Goal: Task Accomplishment & Management: Manage account settings

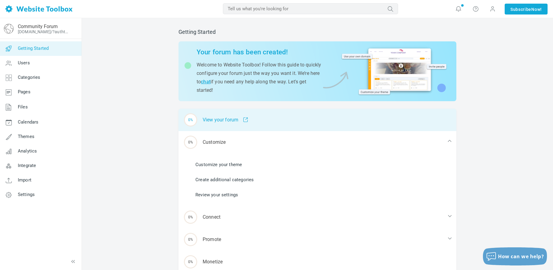
click at [227, 122] on div "0% View your forum" at bounding box center [317, 120] width 278 height 22
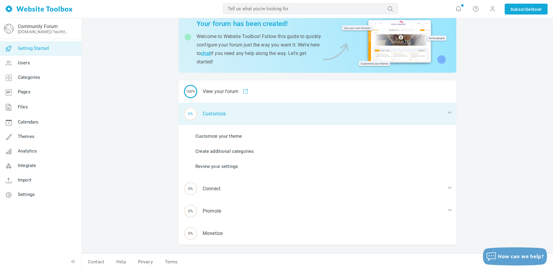
scroll to position [29, 0]
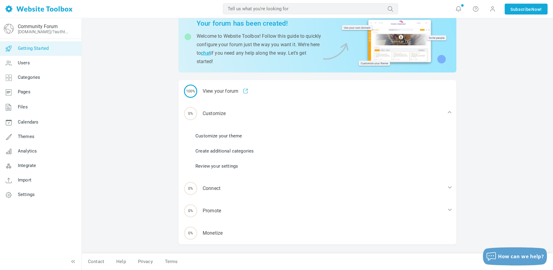
click at [225, 136] on link "Customize your theme" at bounding box center [218, 135] width 46 height 7
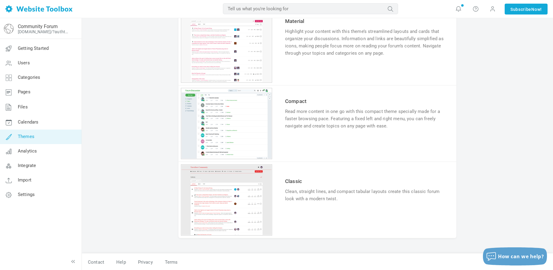
scroll to position [515, 0]
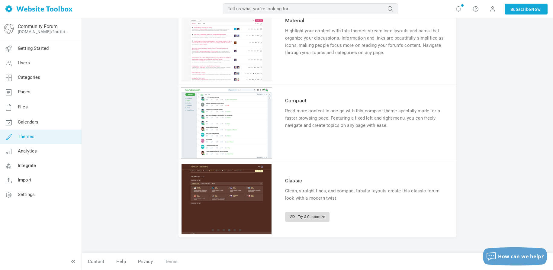
click at [319, 215] on link "Try & Customize" at bounding box center [307, 217] width 44 height 10
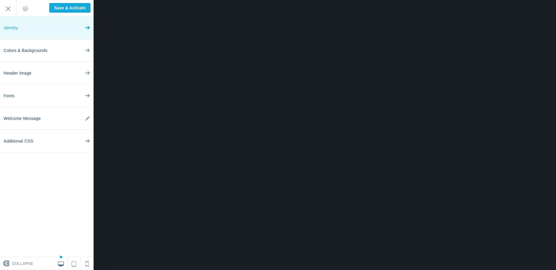
click at [55, 26] on link "Identity" at bounding box center [47, 28] width 94 height 23
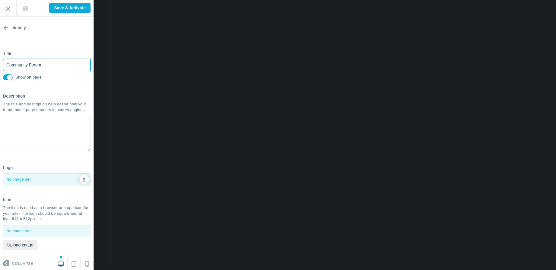
click at [57, 66] on input "Community Forum" at bounding box center [47, 65] width 88 height 12
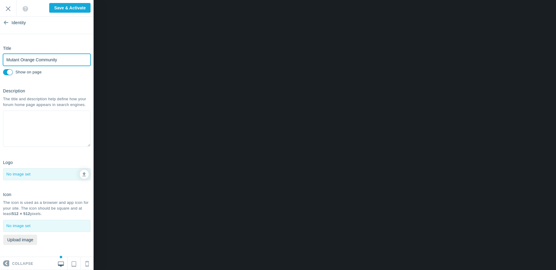
type input "Mutant Orange Community"
click at [62, 120] on textarea at bounding box center [47, 128] width 88 height 36
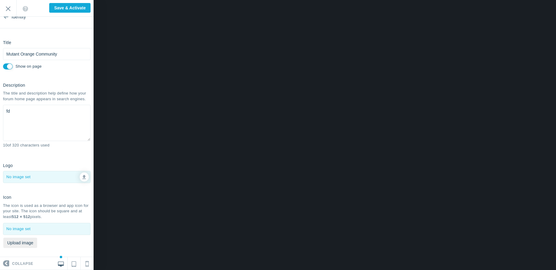
type textarea "f"
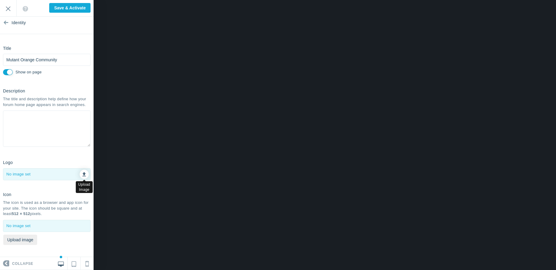
click at [82, 174] on icon at bounding box center [84, 173] width 4 height 4
click at [82, 175] on link at bounding box center [84, 174] width 9 height 9
type input "C:\fakepath\HQ Mutant Orange Logo V1.png"
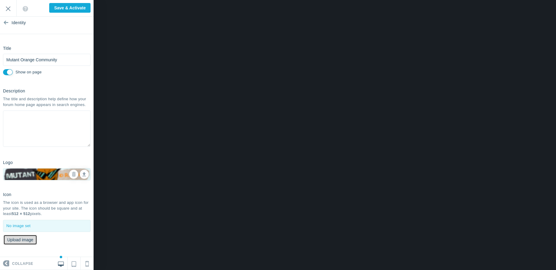
click at [26, 238] on button "Upload image" at bounding box center [20, 239] width 34 height 10
type input "C:\fakepath\mo profile pic.png"
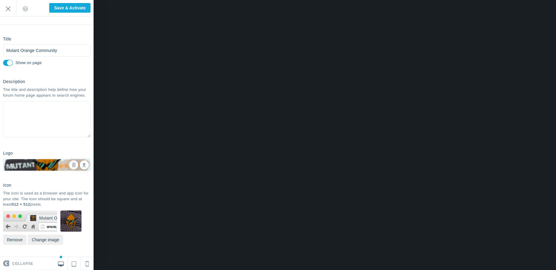
scroll to position [20, 0]
click at [53, 241] on button "Change image" at bounding box center [45, 239] width 35 height 10
type input "C:\fakepath\Mutant_Orange_Babyyyyy (1).png"
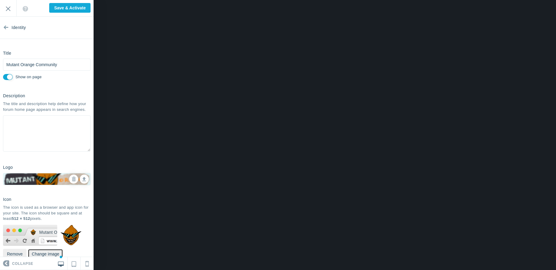
scroll to position [0, 0]
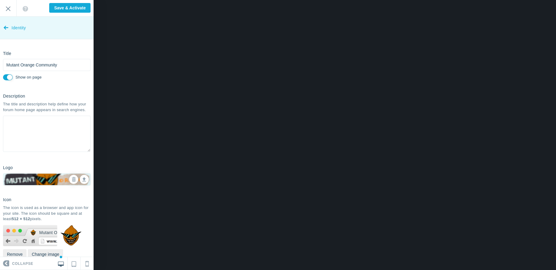
click at [8, 30] on link "Identity" at bounding box center [47, 28] width 94 height 23
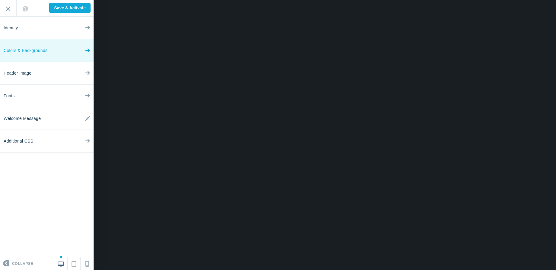
click at [48, 53] on link "Colors & Backgrounds" at bounding box center [47, 50] width 94 height 23
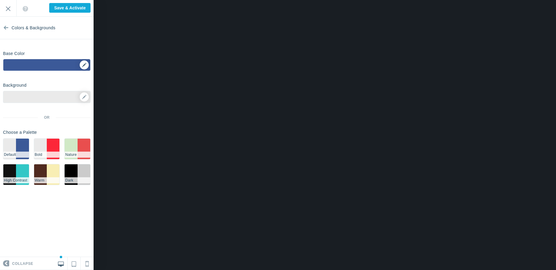
click at [88, 63] on div "▼" at bounding box center [46, 66] width 87 height 15
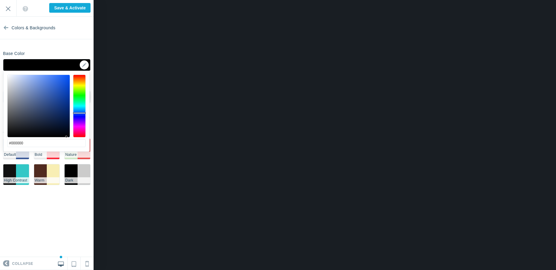
drag, startPoint x: 51, startPoint y: 106, endPoint x: 66, endPoint y: 141, distance: 38.1
click at [66, 141] on div "#000000 cancel choose" at bounding box center [47, 155] width 86 height 168
click at [82, 81] on div at bounding box center [79, 106] width 13 height 63
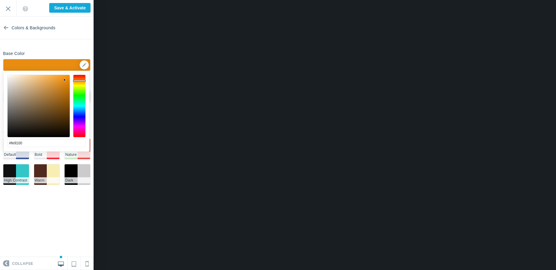
type input "#ff9200"
drag, startPoint x: 62, startPoint y: 79, endPoint x: 75, endPoint y: 71, distance: 15.7
click at [75, 71] on div "#ff9200 cancel choose" at bounding box center [47, 155] width 86 height 168
click at [72, 47] on section "Colors & Backgrounds Base Color ▼ Background Options Select Image ▼ Position Re…" at bounding box center [47, 137] width 94 height 240
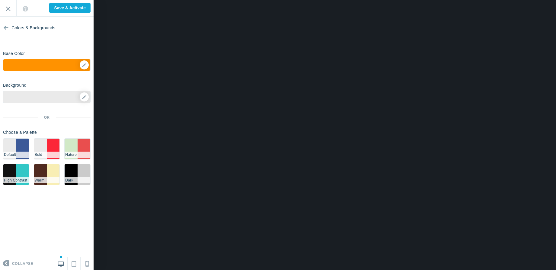
click at [57, 98] on div at bounding box center [47, 97] width 88 height 12
click at [89, 97] on div at bounding box center [47, 97] width 88 height 12
click at [85, 97] on icon at bounding box center [84, 97] width 4 height 4
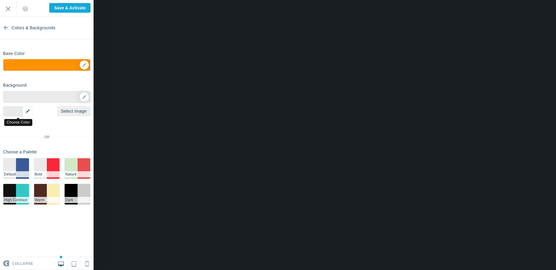
click at [28, 113] on div "▼" at bounding box center [18, 111] width 30 height 11
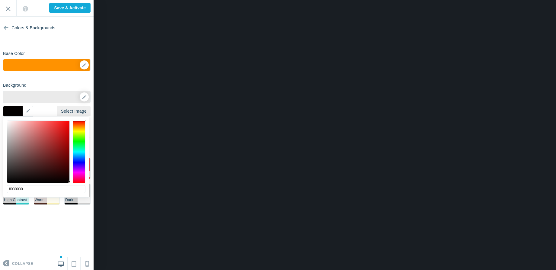
type input "#000000"
drag, startPoint x: 63, startPoint y: 171, endPoint x: 75, endPoint y: 191, distance: 23.7
click at [75, 191] on div "#000000 cancel choose" at bounding box center [46, 201] width 86 height 168
click at [62, 83] on div "Background Options Select Image ▼ Position Repeat Fixed Position Underlying Col…" at bounding box center [47, 144] width 94 height 129
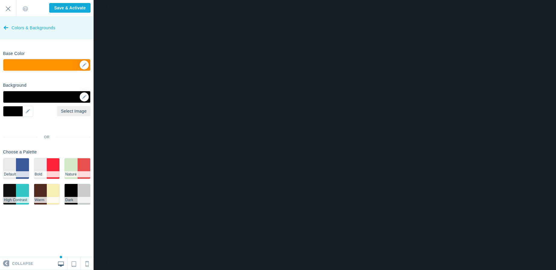
click at [8, 25] on link "Colors & Backgrounds" at bounding box center [47, 28] width 94 height 23
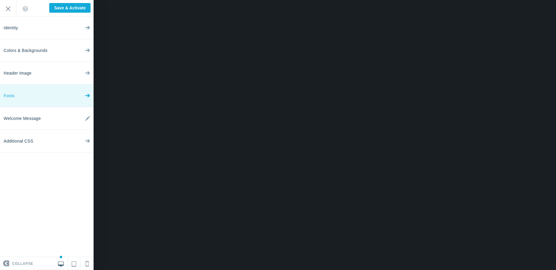
click at [49, 99] on link "Fonts" at bounding box center [47, 96] width 94 height 23
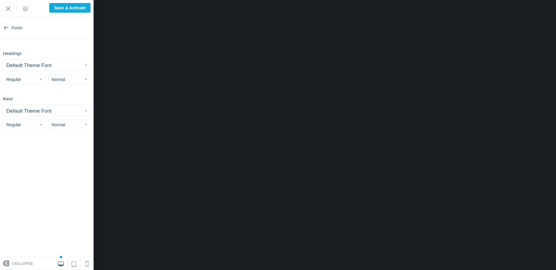
click at [47, 68] on small "Default Theme Font" at bounding box center [28, 65] width 45 height 6
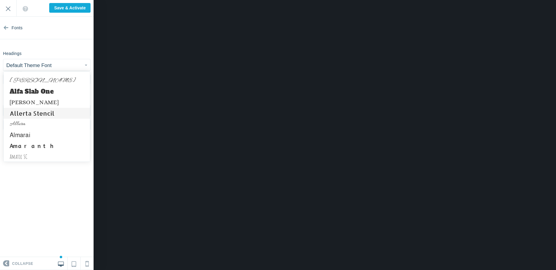
scroll to position [181, 0]
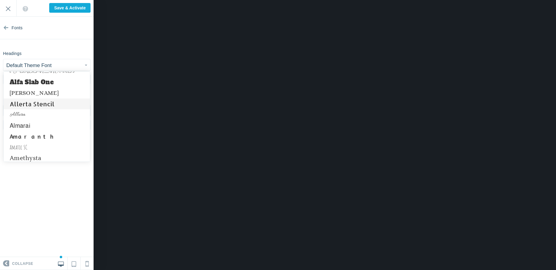
click at [57, 104] on link "Allerta Stencil" at bounding box center [47, 103] width 86 height 11
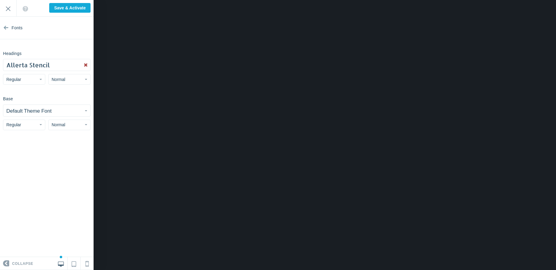
click at [35, 81] on button "Regular" at bounding box center [24, 79] width 42 height 11
click at [40, 108] on small "Default Theme Font" at bounding box center [28, 111] width 45 height 6
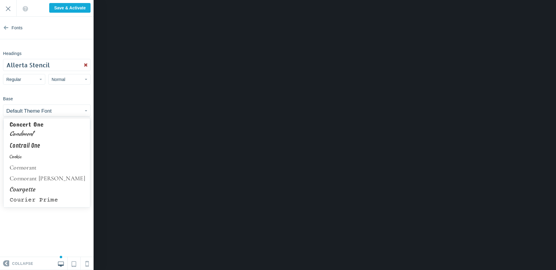
scroll to position [1147, 0]
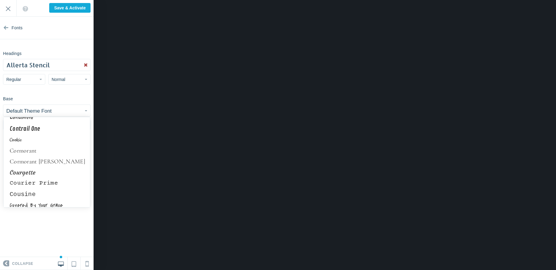
click at [34, 66] on span "Allerta Stencil" at bounding box center [27, 65] width 43 height 8
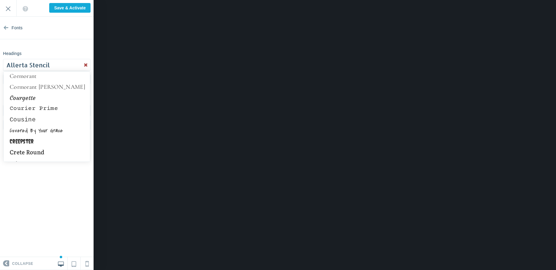
scroll to position [1177, 0]
click at [45, 103] on link "Courier Prime" at bounding box center [47, 107] width 86 height 11
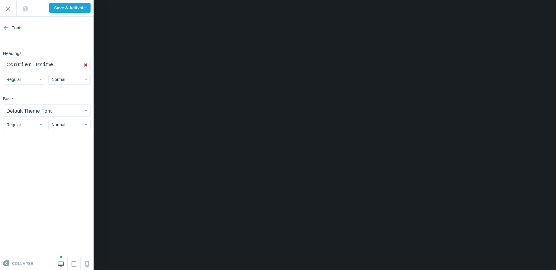
click at [34, 77] on button "Regular" at bounding box center [24, 79] width 42 height 11
click at [61, 79] on span "Normal" at bounding box center [59, 79] width 14 height 5
click at [30, 79] on button "Regular" at bounding box center [24, 79] width 42 height 11
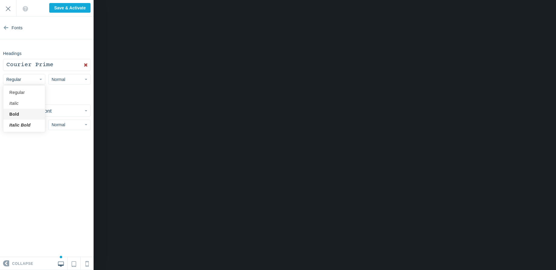
click at [29, 111] on link "Bold" at bounding box center [24, 114] width 42 height 11
click at [31, 80] on button "Bold" at bounding box center [24, 79] width 42 height 11
click at [30, 103] on link "Italic" at bounding box center [24, 103] width 42 height 11
click at [30, 78] on button "Italic" at bounding box center [24, 79] width 42 height 11
click at [33, 91] on link "Regular" at bounding box center [24, 92] width 42 height 11
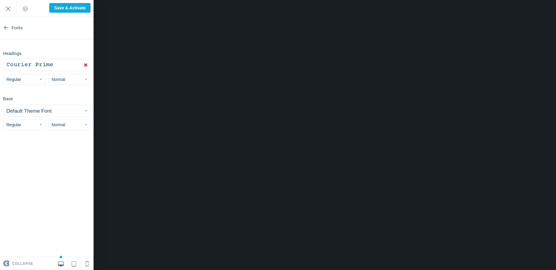
click at [75, 81] on button "Normal" at bounding box center [69, 79] width 42 height 11
click at [32, 92] on section "Fonts Headings Courier Prime Abel Abhaya Libre Aboreto Abril Fatface Aclonica A…" at bounding box center [47, 137] width 94 height 240
click at [72, 82] on button "Normal" at bounding box center [69, 79] width 42 height 11
drag, startPoint x: 72, startPoint y: 115, endPoint x: 64, endPoint y: 108, distance: 10.5
click at [72, 115] on link "Large" at bounding box center [70, 114] width 42 height 11
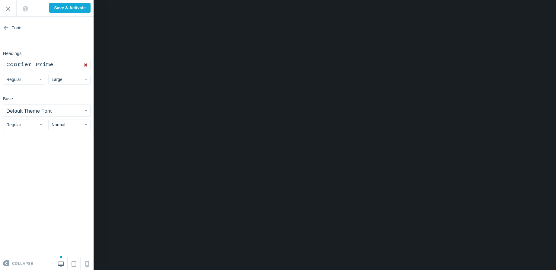
click at [62, 123] on span "Normal" at bounding box center [59, 124] width 14 height 5
click at [33, 128] on button "Regular" at bounding box center [24, 125] width 42 height 11
click at [42, 106] on button "Default Theme Font" at bounding box center [46, 110] width 87 height 11
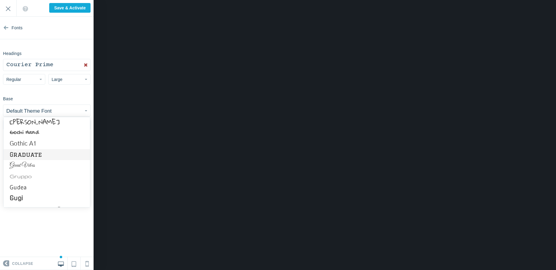
scroll to position [1871, 0]
click at [43, 142] on link "Gothic A1" at bounding box center [47, 143] width 86 height 11
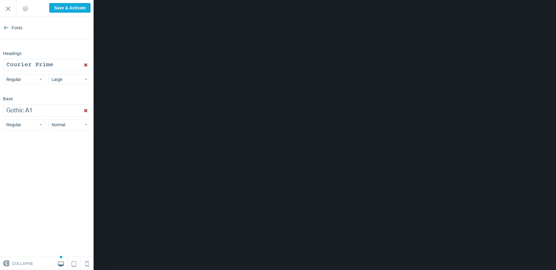
click at [43, 154] on section "Fonts Headings Courier Prime Abel Abhaya Libre Aboreto Abril Fatface Aclonica A…" at bounding box center [47, 137] width 94 height 240
click at [36, 113] on button "Gothic A1" at bounding box center [46, 110] width 87 height 11
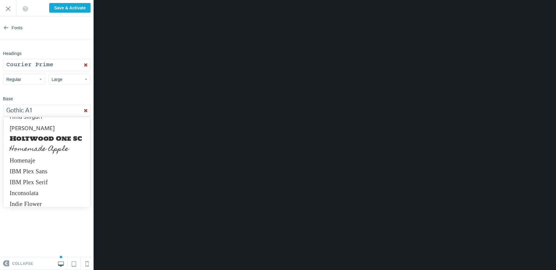
scroll to position [2052, 0]
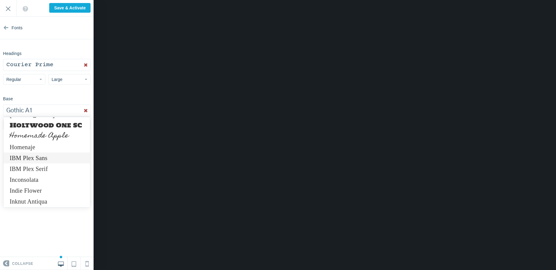
click at [47, 161] on link "IBM Plex Sans" at bounding box center [47, 157] width 86 height 11
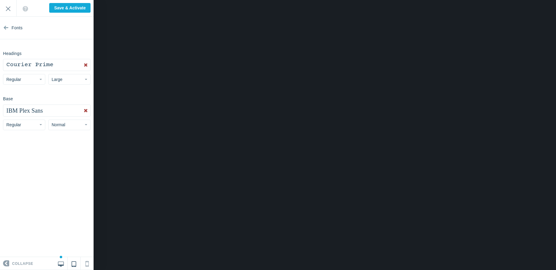
click at [76, 264] on icon at bounding box center [74, 262] width 5 height 7
click at [84, 263] on link at bounding box center [87, 263] width 13 height 13
click at [63, 266] on link at bounding box center [61, 263] width 13 height 13
click at [12, 263] on link "Collapse" at bounding box center [16, 263] width 33 height 13
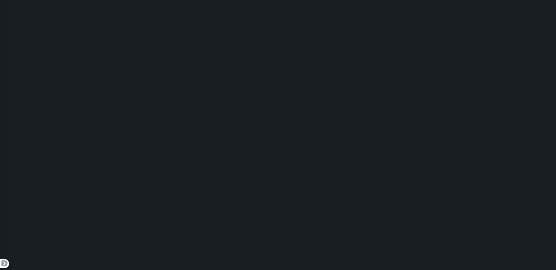
click at [6, 262] on span at bounding box center [4, 263] width 9 height 9
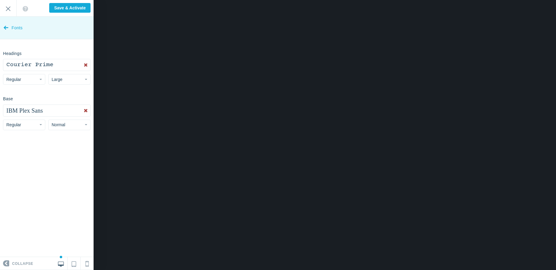
click at [15, 23] on span "Fonts" at bounding box center [16, 28] width 11 height 23
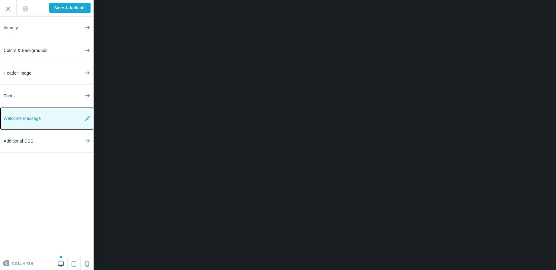
click at [59, 116] on link "Welcome Message" at bounding box center [47, 118] width 94 height 23
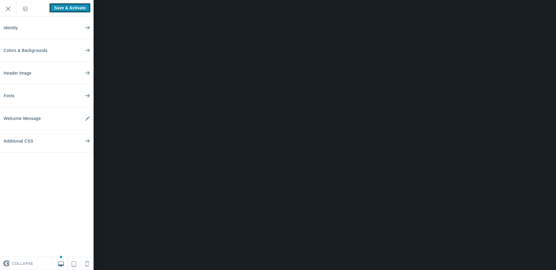
click at [66, 6] on input "Save & Activate" at bounding box center [69, 8] width 41 height 10
type input "Saving..."
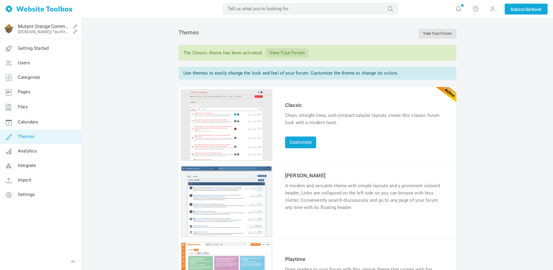
click at [11, 31] on img at bounding box center [9, 29] width 10 height 10
click at [49, 165] on link "Integrate" at bounding box center [41, 165] width 82 height 14
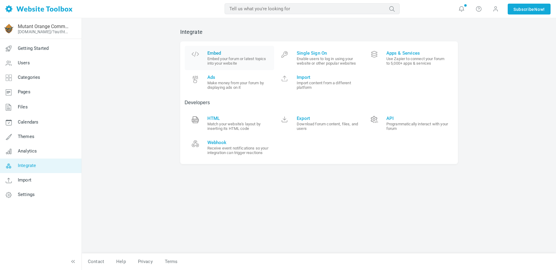
click at [246, 61] on small "Embed your forum or latest topics into your website" at bounding box center [238, 60] width 62 height 9
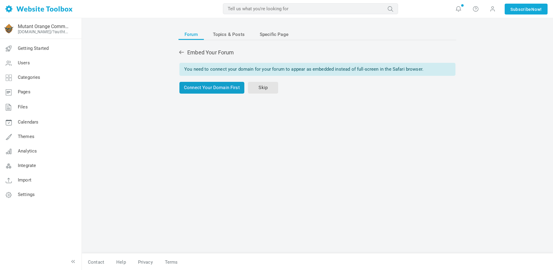
click at [236, 89] on link "Connect Your Domain First" at bounding box center [211, 88] width 65 height 12
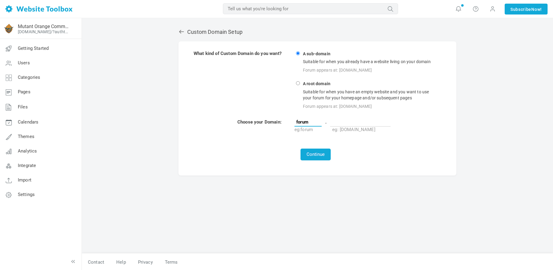
click at [312, 123] on input "forum" at bounding box center [307, 121] width 27 height 9
click at [343, 124] on input "text" at bounding box center [360, 121] width 60 height 9
click at [320, 83] on strong "A root domain" at bounding box center [316, 84] width 29 height 6
click at [300, 83] on input "A root domain Suitable for when you have an empty website and you want to use y…" at bounding box center [298, 83] width 4 height 4
radio input "true"
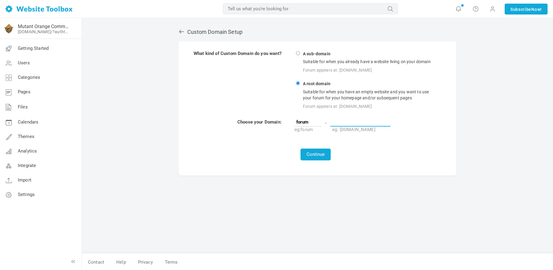
type input "www"
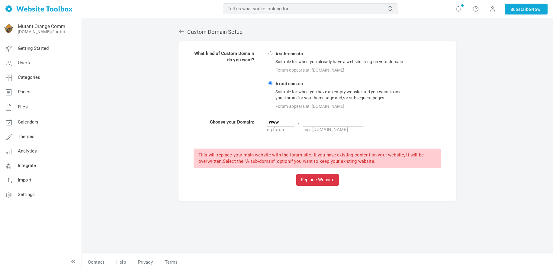
click at [274, 53] on td "A sub-domain Suitable for when you already have a website living on your domain…" at bounding box center [353, 80] width 175 height 60
click at [268, 53] on td "A sub-domain Suitable for when you already have a website living on your domain…" at bounding box center [353, 80] width 175 height 60
click at [270, 53] on input "A sub-domain Suitable for when you already have a website living on your domain…" at bounding box center [270, 53] width 4 height 4
radio input "true"
type input "forum"
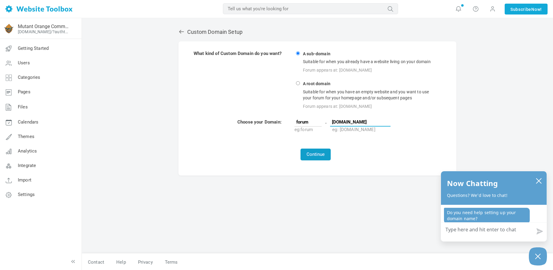
type input "mutantorange.com"
click at [325, 155] on button "Continue" at bounding box center [315, 154] width 30 height 12
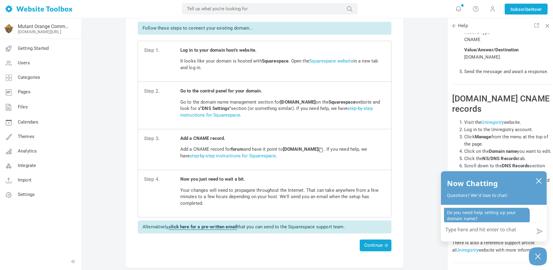
scroll to position [60, 0]
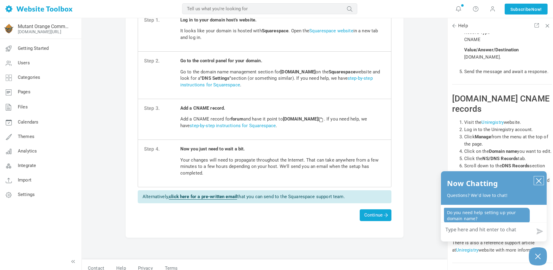
click at [537, 181] on icon "close chatbox" at bounding box center [538, 181] width 6 height 6
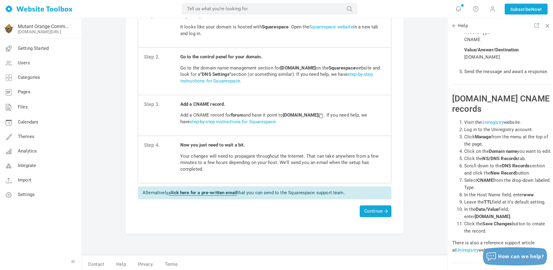
scroll to position [67, 0]
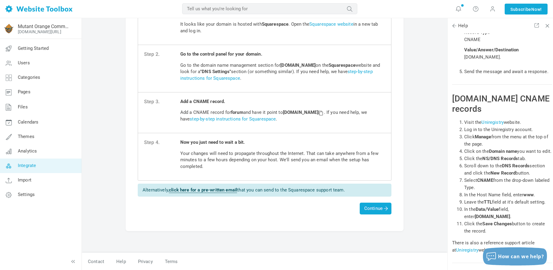
click at [38, 163] on link "Integrate" at bounding box center [41, 165] width 82 height 14
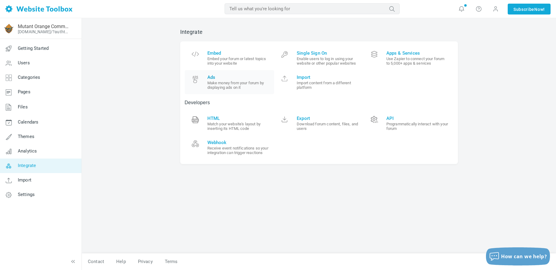
click at [250, 83] on small "Make money from your forum by displaying ads on it" at bounding box center [238, 85] width 62 height 9
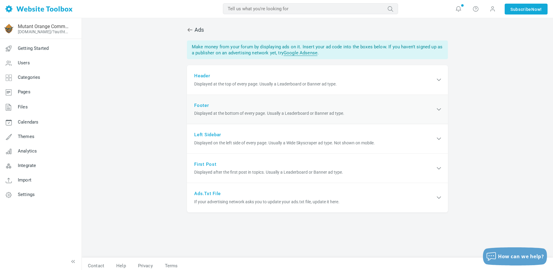
click at [270, 104] on div "Footer Displayed at the bottom of every page. Usually a Leaderboard or Banner a…" at bounding box center [317, 110] width 261 height 30
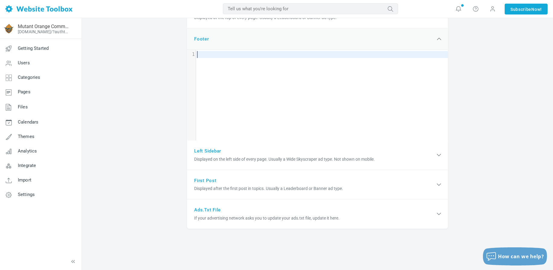
scroll to position [70, 0]
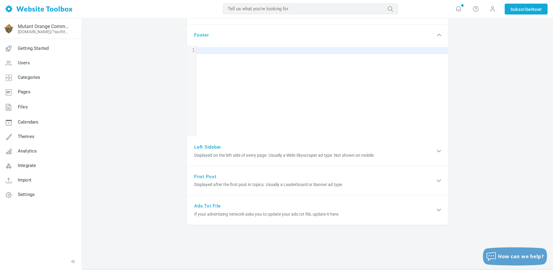
click at [164, 52] on div "Ads Make money from your forum by displaying ads on it. Insert your ad code int…" at bounding box center [317, 117] width 471 height 339
click at [227, 37] on div "Footer Displayed at the bottom of every page. Usually a Leaderboard or Banner a…" at bounding box center [317, 35] width 261 height 22
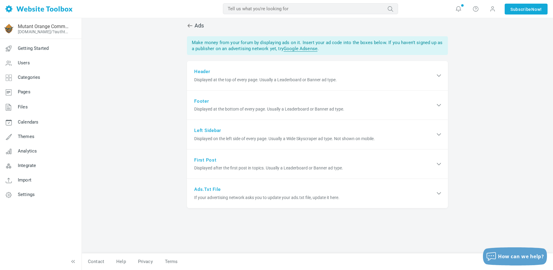
scroll to position [4, 0]
click at [273, 166] on span "Displayed after the first post in topics. Usually a Leaderboard or Banner ad ty…" at bounding box center [314, 168] width 241 height 6
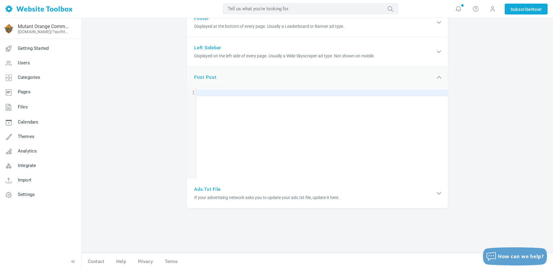
click at [222, 79] on div "First post Displayed after the first post in topics. Usually a Leaderboard or B…" at bounding box center [317, 78] width 261 height 22
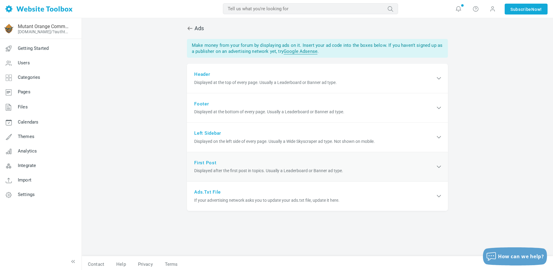
scroll to position [0, 0]
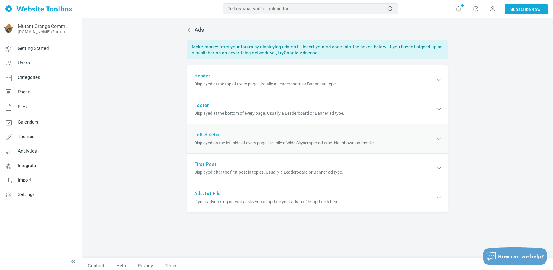
click at [229, 129] on div "Left sidebar Displayed on the left side of every page. Usually a Wide Skyscrape…" at bounding box center [317, 139] width 261 height 30
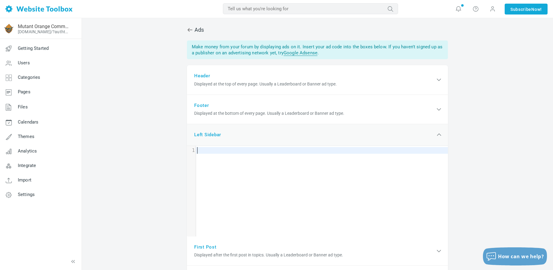
scroll to position [0, 3]
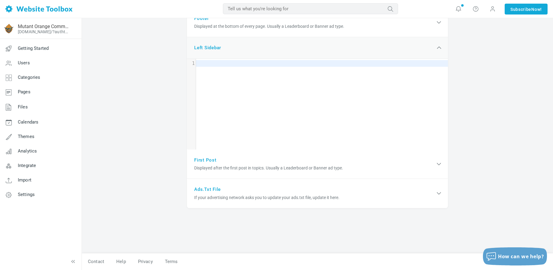
click at [202, 55] on div "Left sidebar Displayed on the left side of every page. Usually a Wide Skyscrape…" at bounding box center [317, 48] width 261 height 22
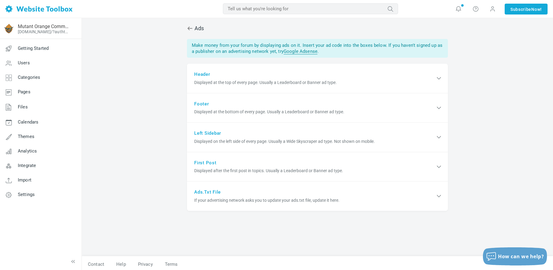
scroll to position [0, 0]
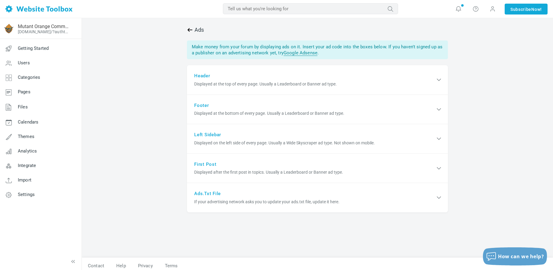
click at [190, 28] on icon at bounding box center [190, 30] width 6 height 6
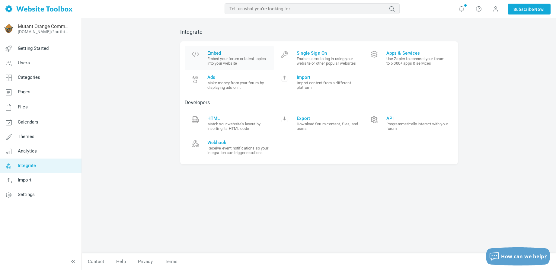
click at [222, 61] on small "Embed your forum or latest topics into your website" at bounding box center [238, 60] width 62 height 9
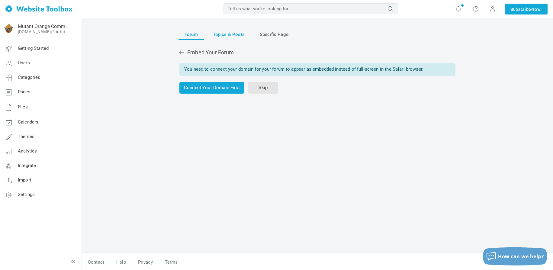
click at [228, 37] on span "Topics & Posts" at bounding box center [229, 34] width 32 height 11
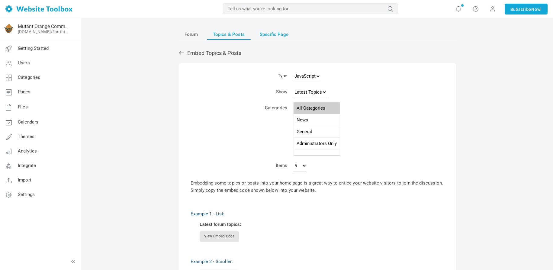
click at [266, 35] on span "Specific Page" at bounding box center [274, 34] width 29 height 11
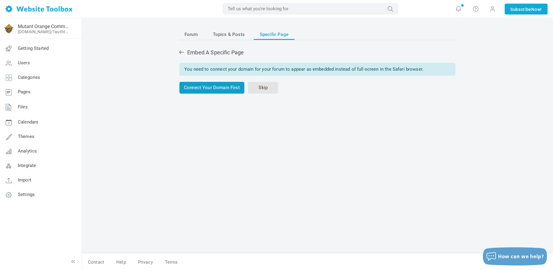
click at [228, 88] on link "Connect Your Domain First" at bounding box center [211, 88] width 65 height 12
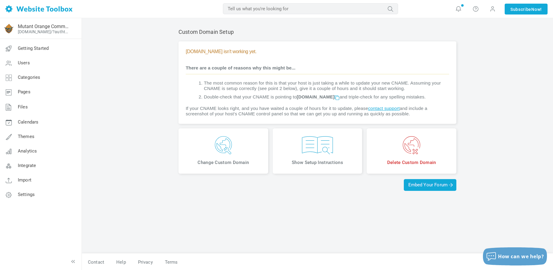
click at [339, 98] on span at bounding box center [336, 97] width 4 height 4
click at [327, 160] on span "Show Setup Instructions" at bounding box center [318, 150] width 90 height 45
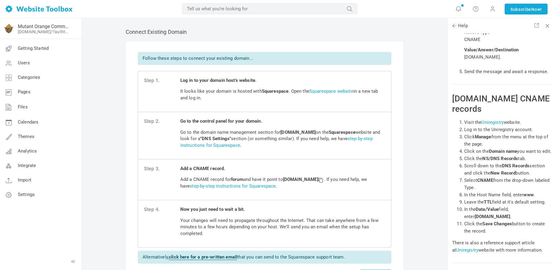
scroll to position [30, 0]
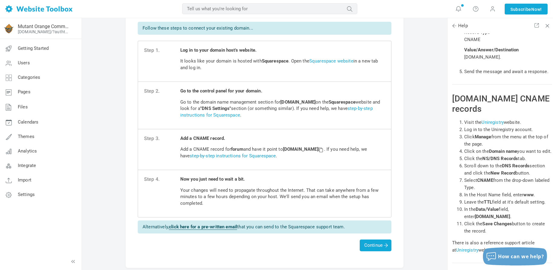
click at [273, 157] on link "step-by-step instructions for Squarespace" at bounding box center [233, 155] width 86 height 5
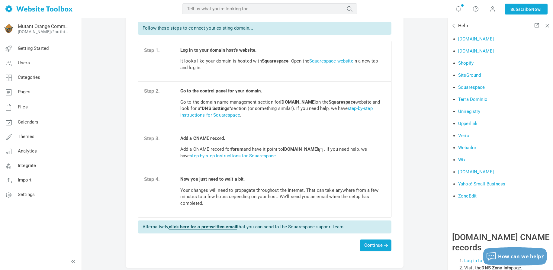
scroll to position [1016, 0]
click at [471, 90] on li "Squarespace" at bounding box center [505, 86] width 94 height 12
click at [471, 89] on link "Squarespace" at bounding box center [471, 86] width 27 height 5
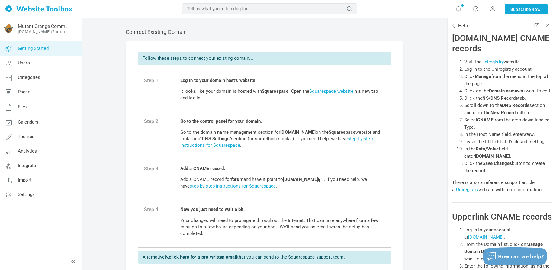
click at [44, 49] on span "Getting Started" at bounding box center [33, 48] width 31 height 5
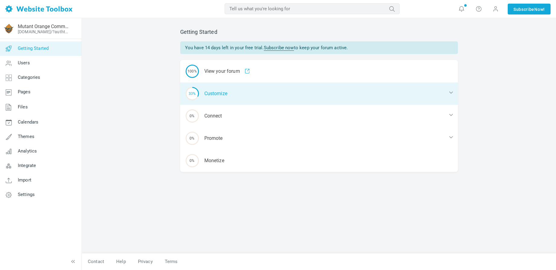
click at [248, 96] on div "33% Customize" at bounding box center [319, 93] width 278 height 22
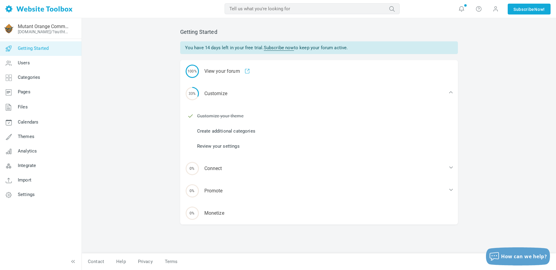
click at [244, 131] on link "Create additional categories" at bounding box center [226, 131] width 58 height 7
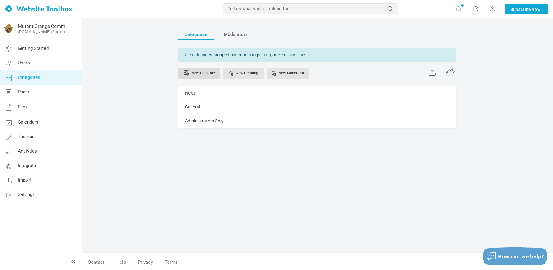
click at [207, 72] on link "New Category" at bounding box center [199, 73] width 42 height 11
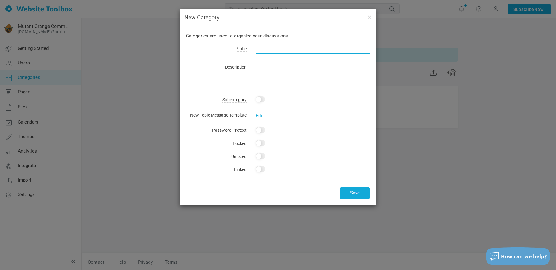
click at [271, 48] on input "text" at bounding box center [313, 47] width 114 height 11
type input "Art"
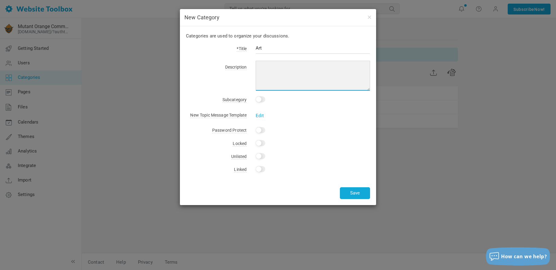
click at [308, 75] on textarea at bounding box center [313, 76] width 114 height 30
type textarea "Share your works (completed or in progress) and tell folks about your creative …"
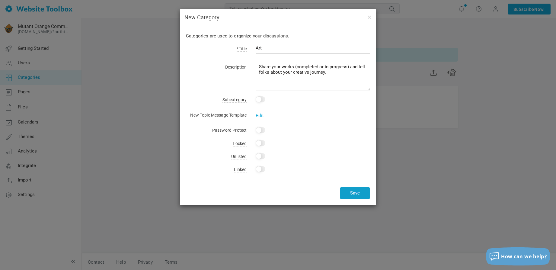
click at [357, 193] on button "Save" at bounding box center [355, 193] width 30 height 12
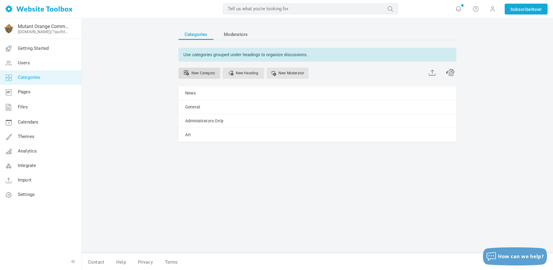
click at [205, 73] on link "New Category" at bounding box center [199, 73] width 42 height 11
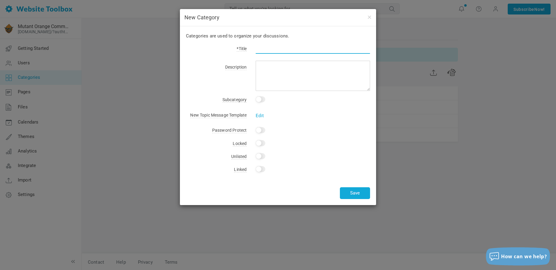
click at [281, 51] on input "text" at bounding box center [313, 47] width 114 height 11
click at [370, 17] on button "button" at bounding box center [369, 17] width 5 height 7
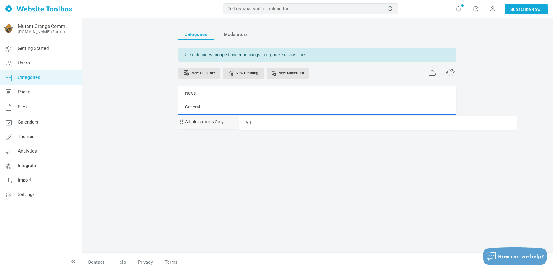
drag, startPoint x: 181, startPoint y: 135, endPoint x: 183, endPoint y: 116, distance: 19.7
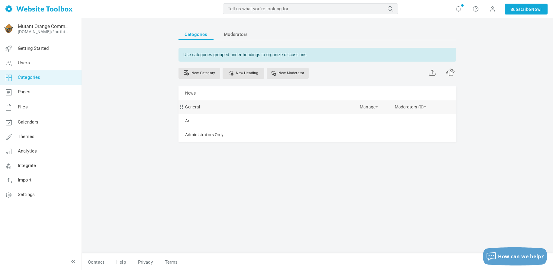
click at [182, 107] on span at bounding box center [180, 105] width 4 height 4
click at [366, 105] on link "Manage" at bounding box center [368, 105] width 18 height 11
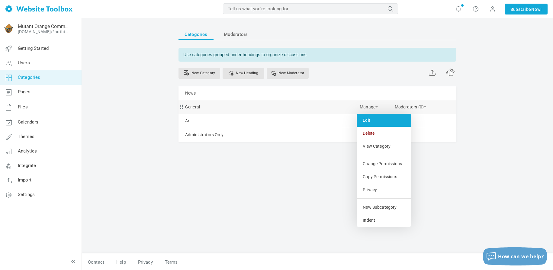
click at [372, 122] on link "Edit" at bounding box center [383, 120] width 54 height 13
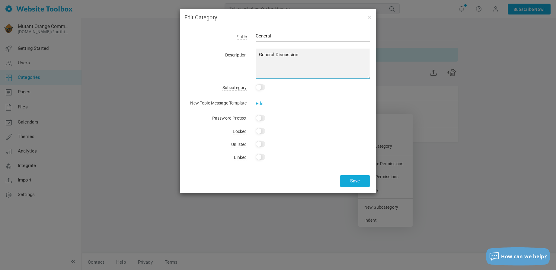
click at [302, 63] on textarea "General Discussion" at bounding box center [313, 64] width 114 height 30
type textarea "General Discussion, including weekly topics about the new episode of The Mutant…"
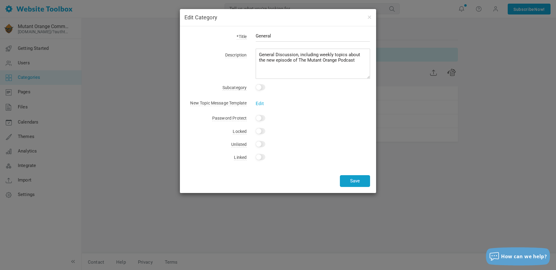
click at [356, 180] on button "Save" at bounding box center [355, 181] width 30 height 12
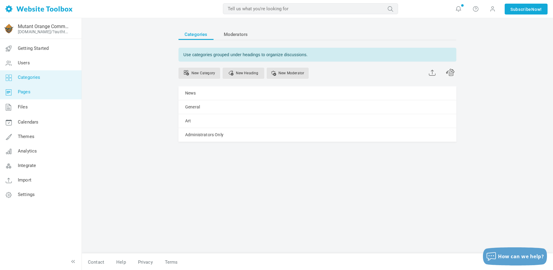
click at [52, 90] on link "Pages" at bounding box center [41, 92] width 82 height 14
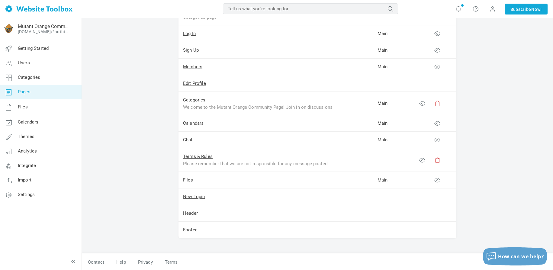
scroll to position [78, 0]
click at [28, 108] on link "Files" at bounding box center [41, 107] width 82 height 16
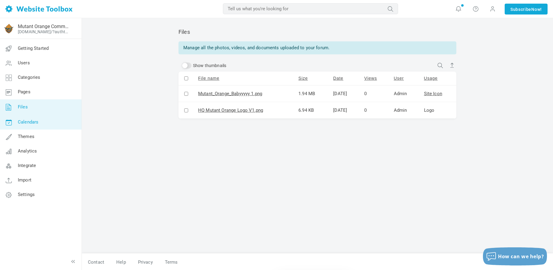
click at [47, 126] on link "Calendars" at bounding box center [41, 122] width 82 height 14
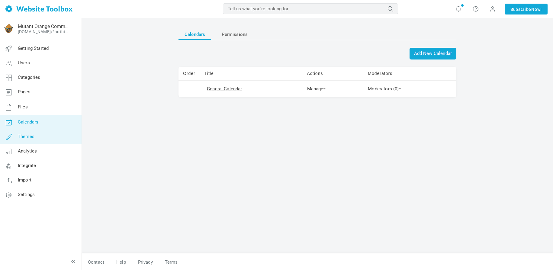
click at [62, 136] on link "Themes" at bounding box center [41, 136] width 82 height 14
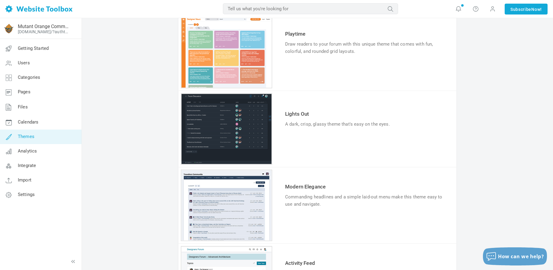
scroll to position [211, 0]
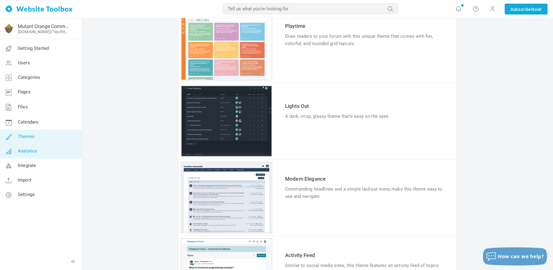
click at [41, 152] on link "Analytics" at bounding box center [41, 151] width 82 height 14
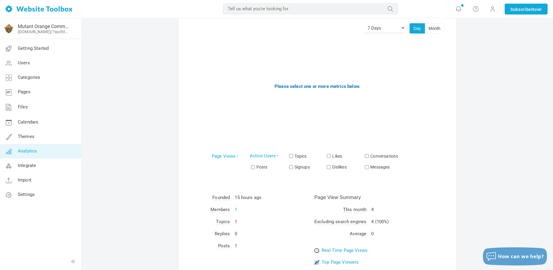
scroll to position [30, 0]
click at [46, 182] on link "Import" at bounding box center [41, 180] width 82 height 14
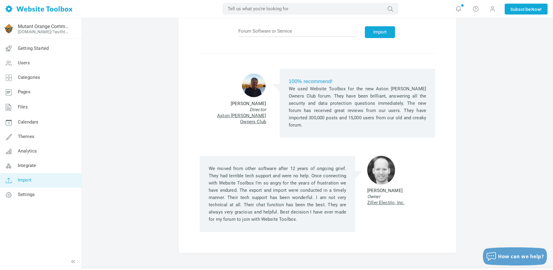
scroll to position [49, 0]
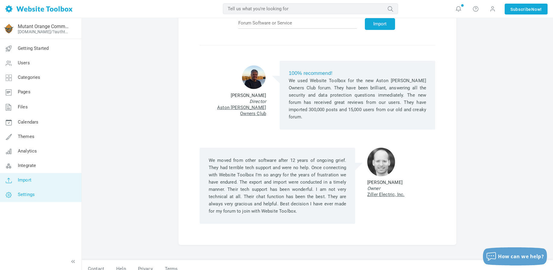
click at [50, 193] on link "Settings" at bounding box center [41, 194] width 82 height 14
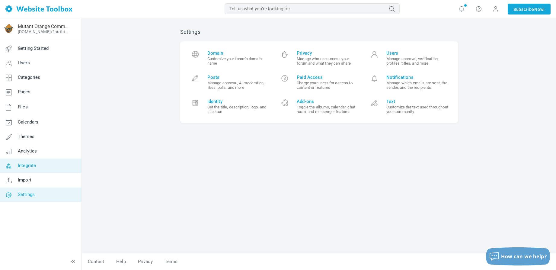
click at [48, 165] on link "Integrate" at bounding box center [41, 165] width 82 height 14
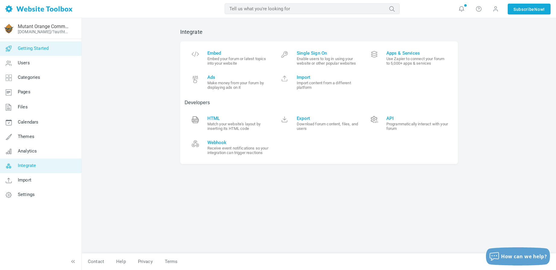
click at [41, 46] on span "Getting Started" at bounding box center [33, 48] width 31 height 5
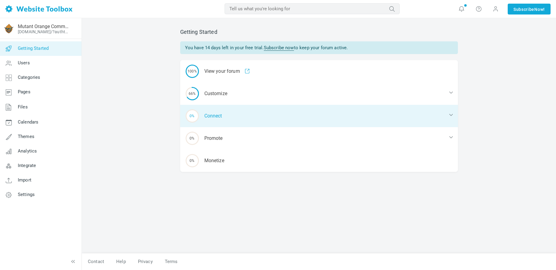
click at [241, 111] on div "0% Connect" at bounding box center [319, 116] width 278 height 22
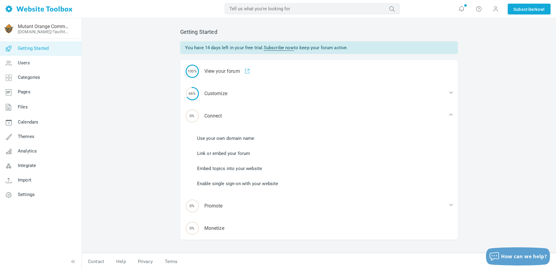
click at [231, 152] on link "Link or embed your forum" at bounding box center [223, 153] width 53 height 7
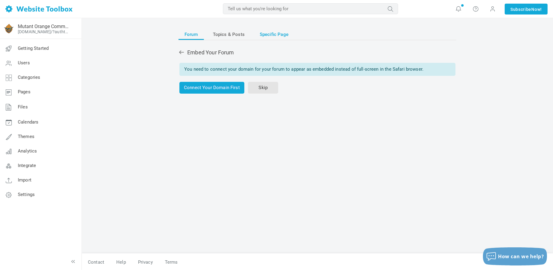
click at [276, 37] on span "Specific Page" at bounding box center [274, 34] width 29 height 11
click at [264, 86] on link "Skip" at bounding box center [263, 88] width 30 height 12
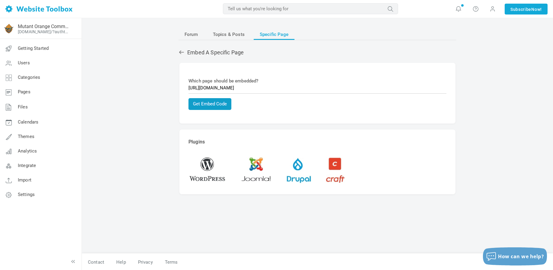
click at [223, 103] on button "Get Embed Code" at bounding box center [209, 104] width 43 height 12
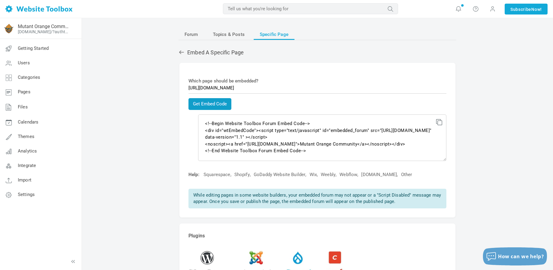
click at [215, 102] on button "Get Embed Code" at bounding box center [209, 104] width 43 height 12
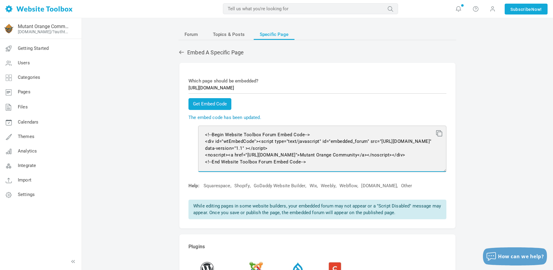
scroll to position [7, 0]
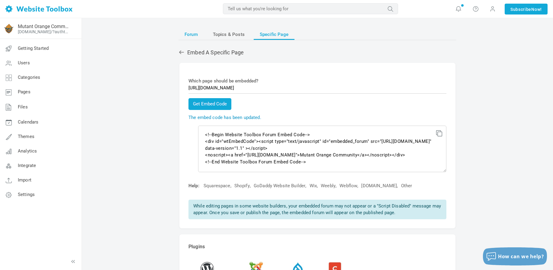
click at [196, 33] on span "Forum" at bounding box center [190, 34] width 13 height 11
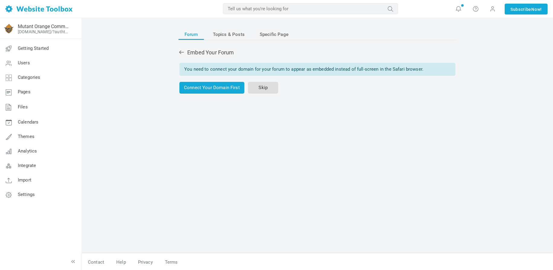
click at [260, 88] on link "Skip" at bounding box center [263, 88] width 30 height 12
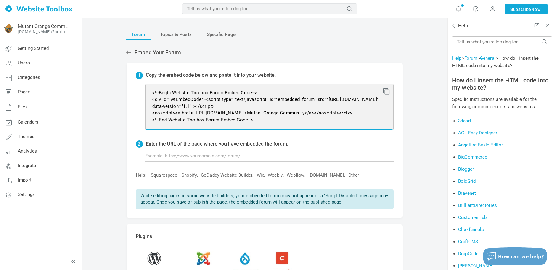
drag, startPoint x: 250, startPoint y: 128, endPoint x: 130, endPoint y: 82, distance: 129.1
click at [130, 82] on div "1 Copy the embed code below and paste it into your website. <!--Begin Website T…" at bounding box center [264, 140] width 276 height 155
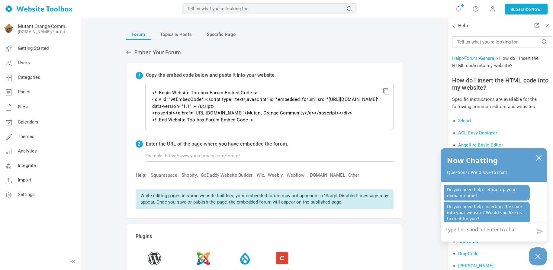
click at [403, 60] on div "Forum Topics & Posts Specific Page Embed Your Forum 1 Copy the embed code below…" at bounding box center [264, 167] width 287 height 288
